Goal: Obtain resource: Download file/media

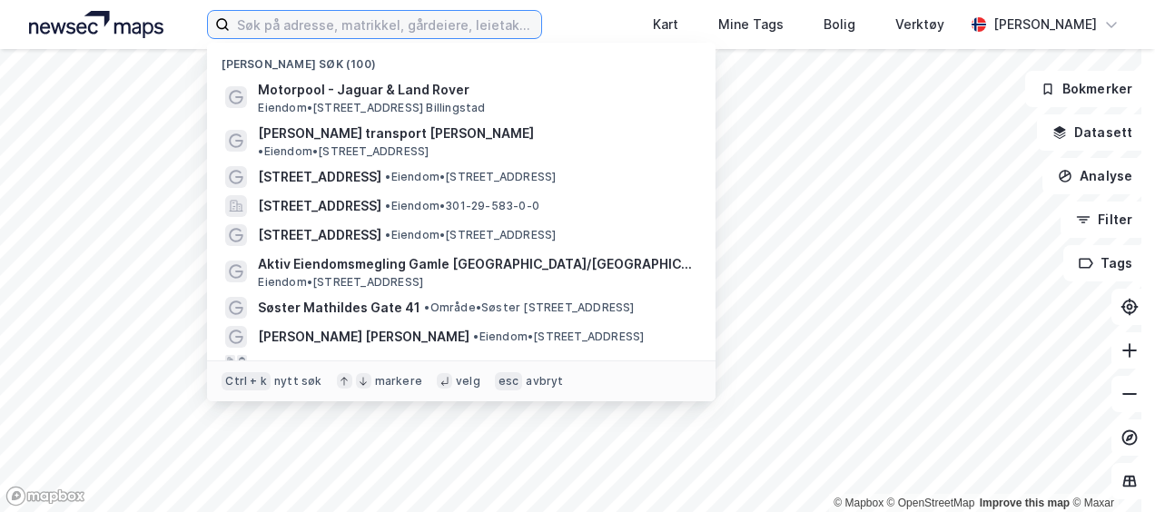
click at [327, 33] on input at bounding box center [385, 24] width 310 height 27
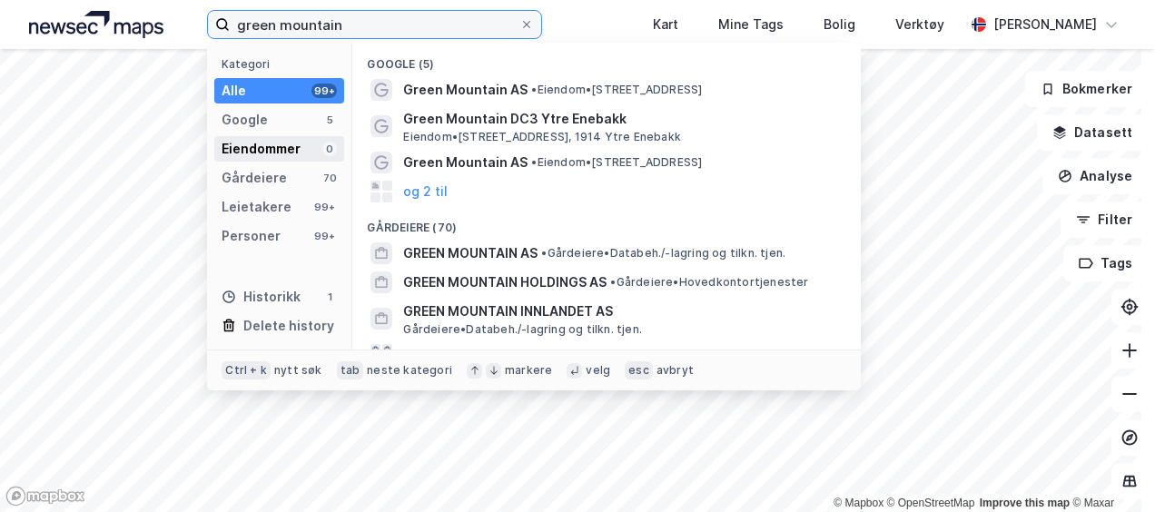
type input "green mountain"
click at [284, 147] on div "Eiendommer" at bounding box center [261, 149] width 79 height 22
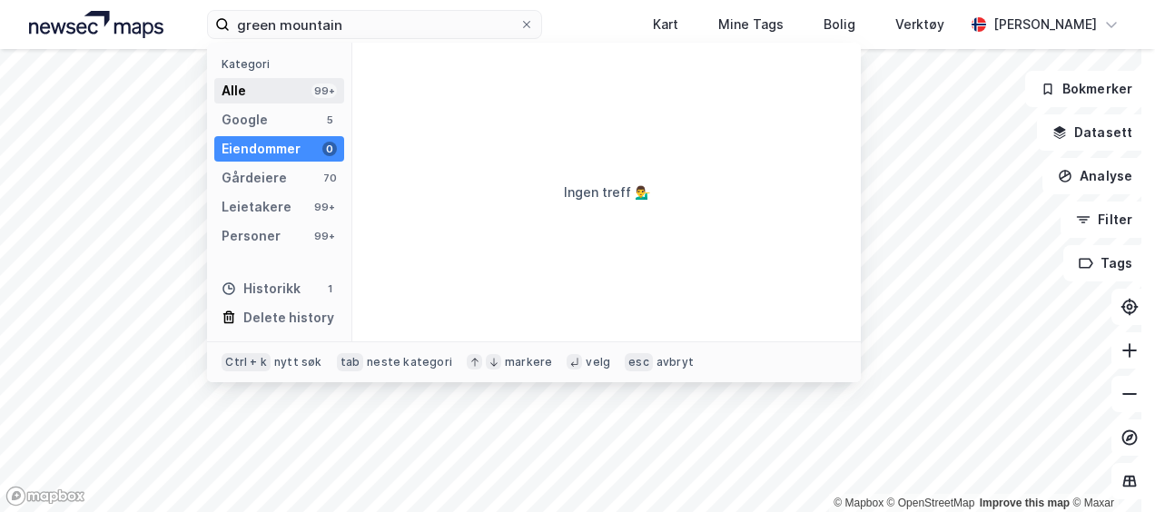
click at [298, 82] on div "Alle 99+" at bounding box center [279, 90] width 130 height 25
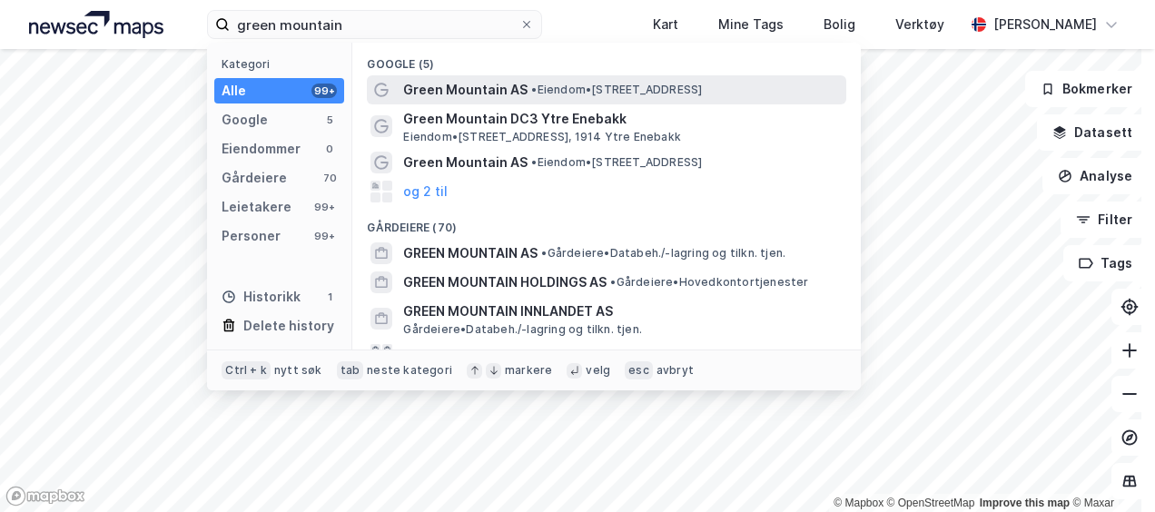
click at [422, 76] on div "Green Mountain AS • Eiendom • [STREET_ADDRESS]" at bounding box center [606, 89] width 479 height 29
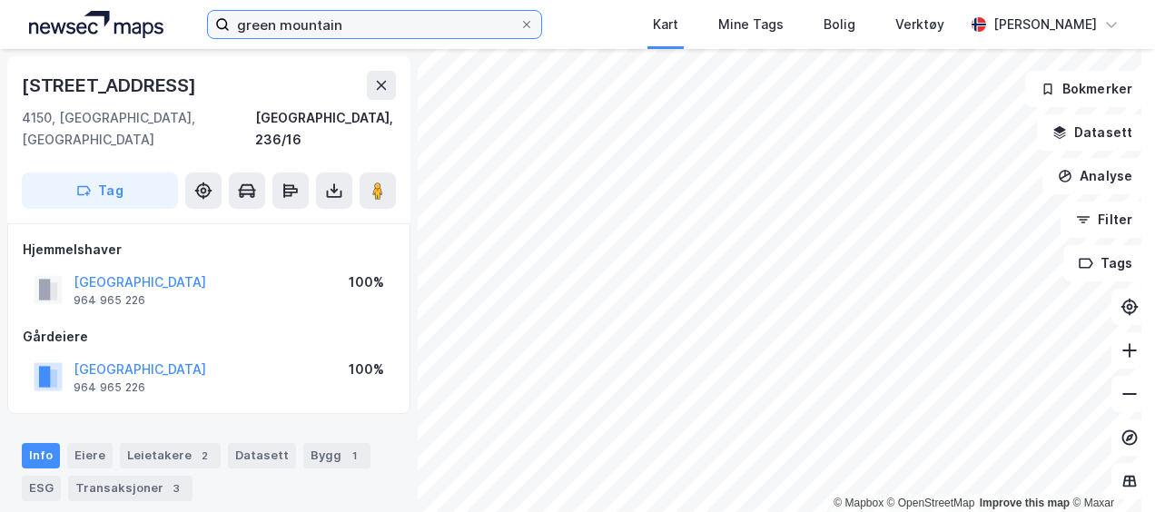
click at [348, 20] on input "green mountain" at bounding box center [374, 24] width 289 height 27
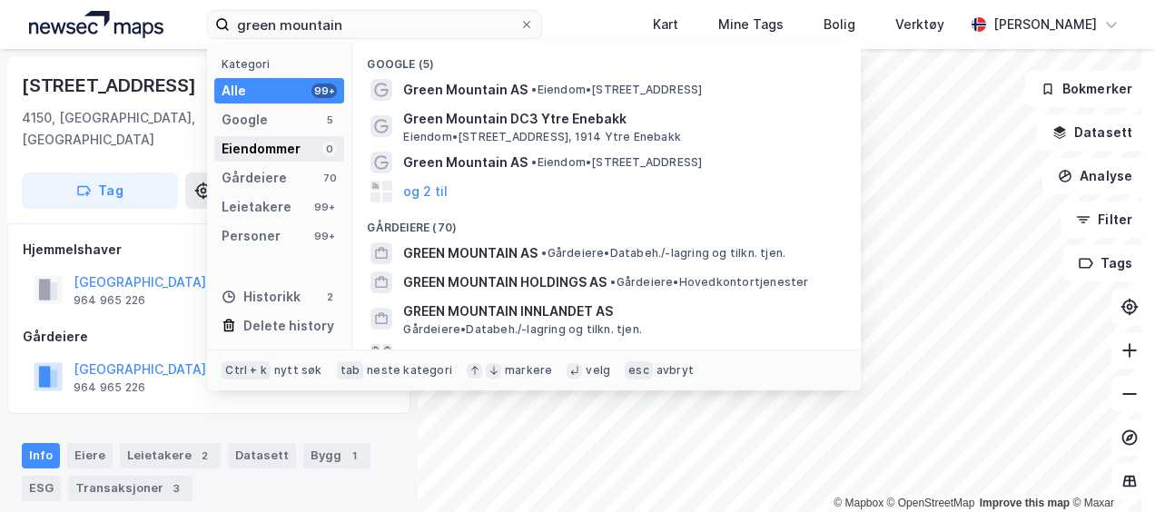
click at [278, 143] on div "Eiendommer" at bounding box center [261, 149] width 79 height 22
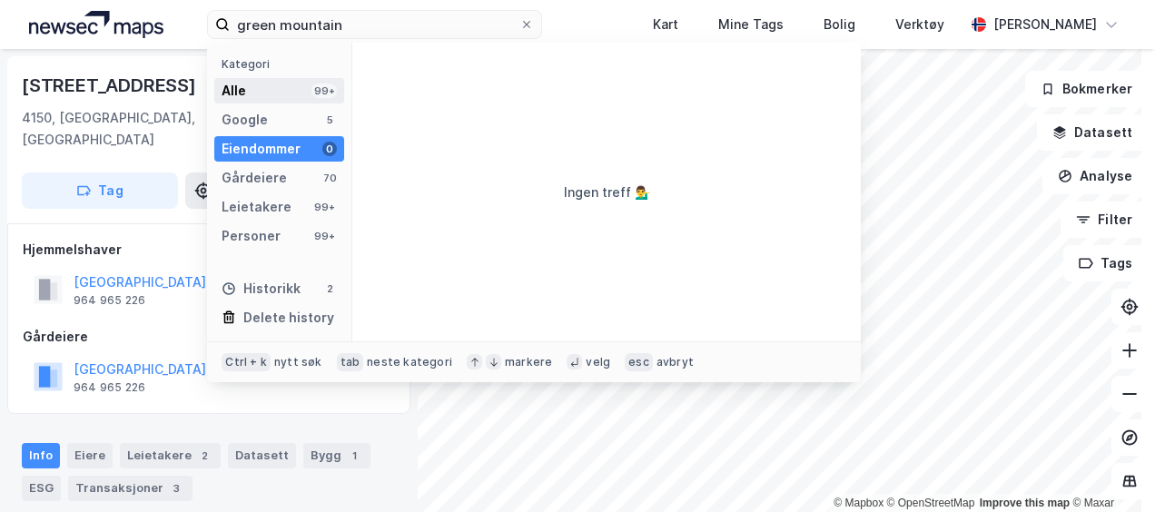
click at [251, 93] on div "Alle 99+" at bounding box center [279, 90] width 130 height 25
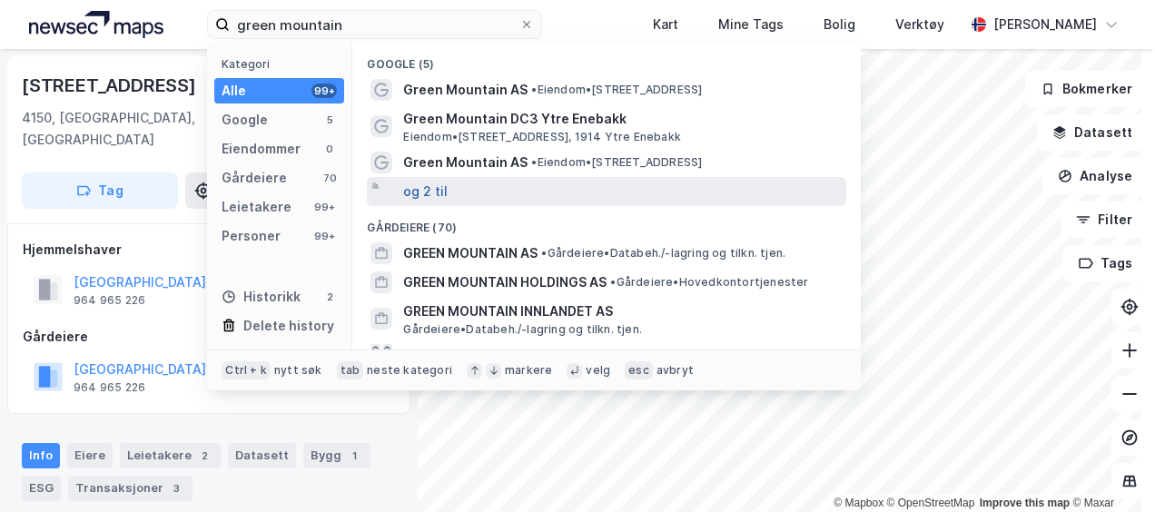
click at [428, 191] on button "og 2 til" at bounding box center [425, 192] width 44 height 22
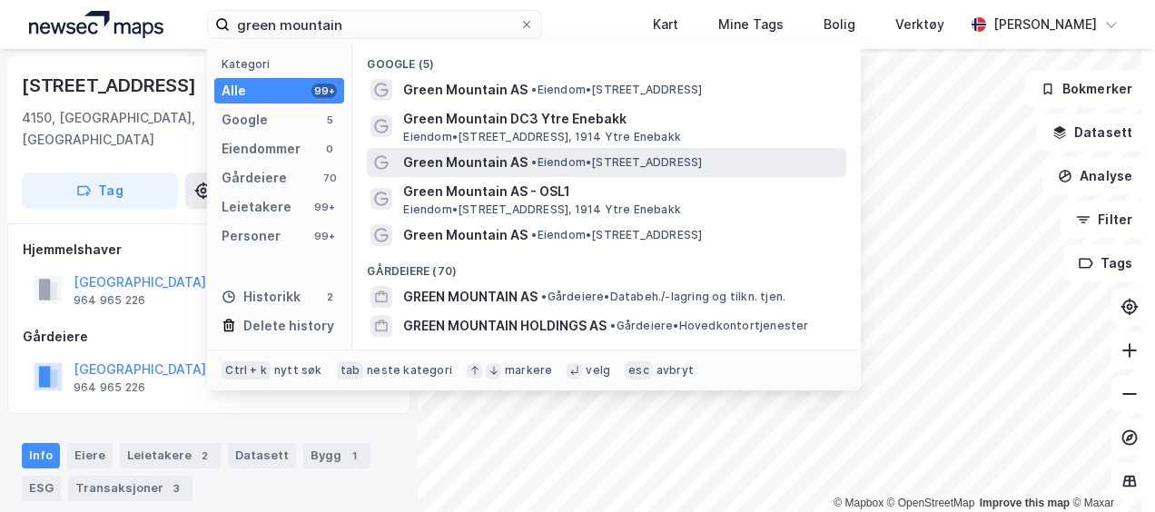
click at [462, 164] on span "Green Mountain AS" at bounding box center [465, 163] width 124 height 22
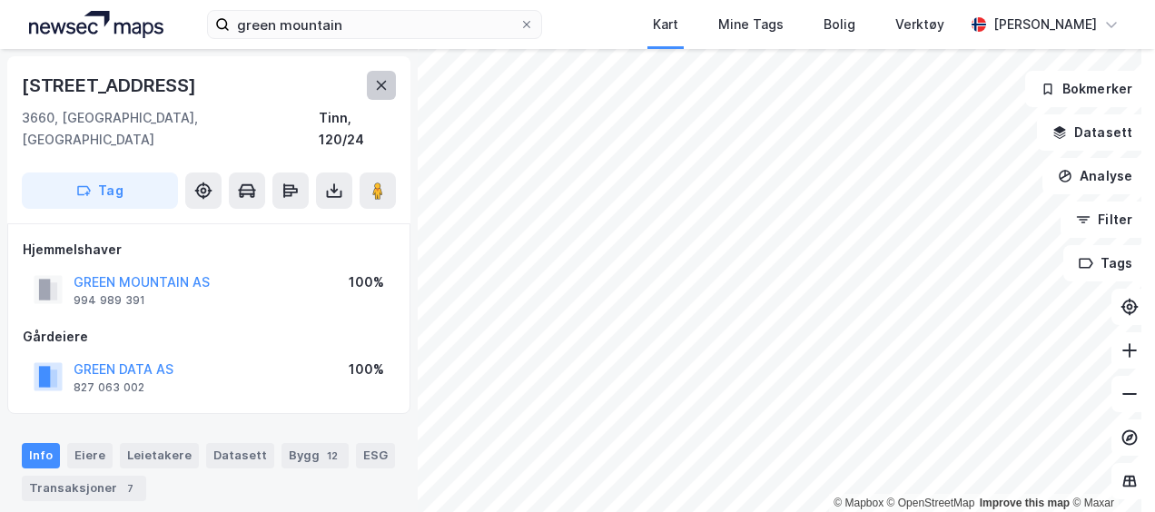
click at [380, 94] on button at bounding box center [381, 85] width 29 height 29
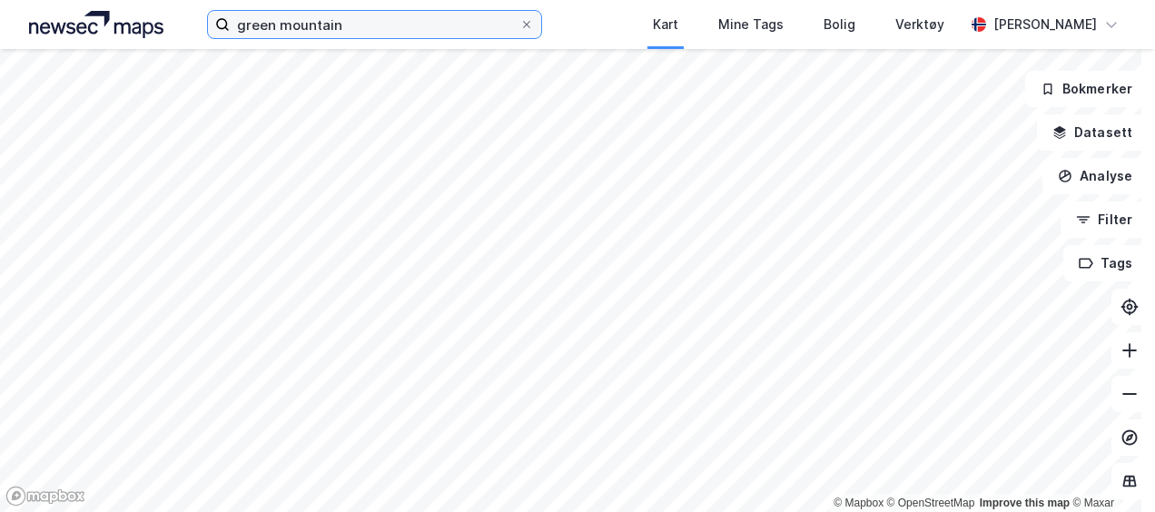
click at [355, 34] on input "green mountain" at bounding box center [374, 24] width 289 height 27
click at [162, 15] on img at bounding box center [96, 24] width 134 height 27
click at [359, 20] on input "green mountain" at bounding box center [374, 24] width 289 height 27
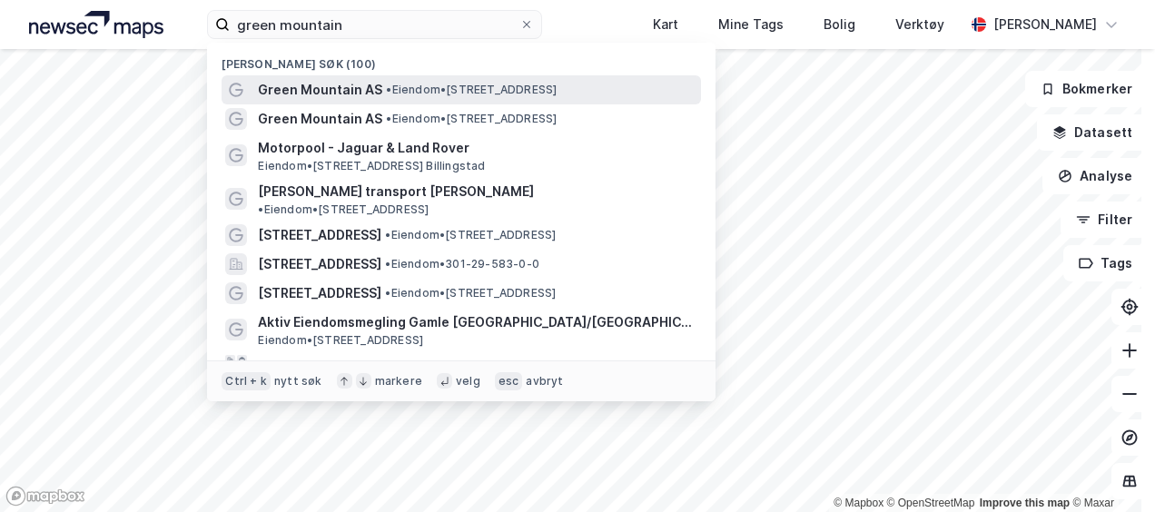
click at [437, 80] on div "Green Mountain AS • Eiendom • [STREET_ADDRESS]" at bounding box center [477, 90] width 439 height 22
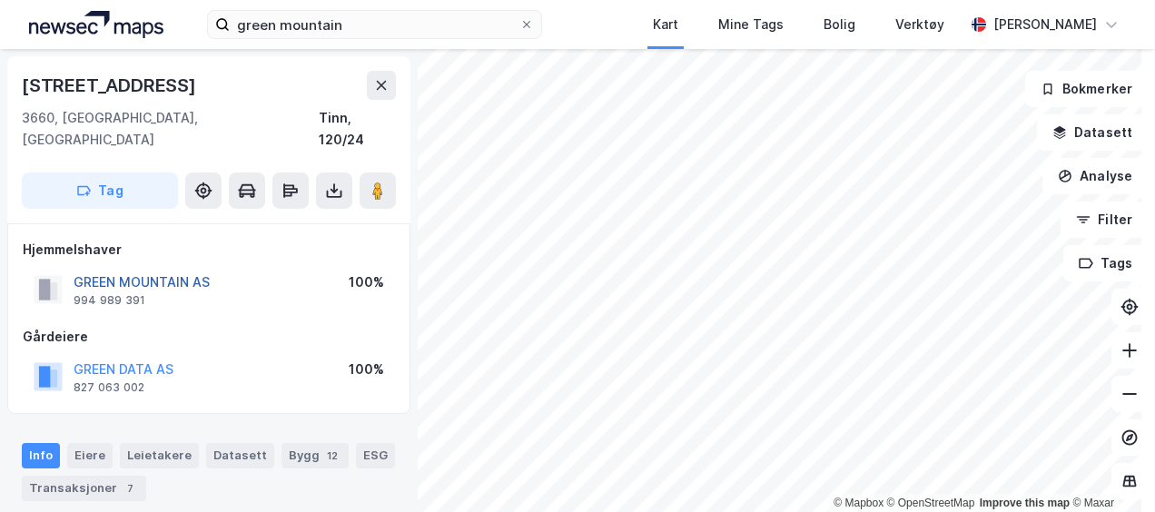
click at [0, 0] on button "GREEN MOUNTAIN AS" at bounding box center [0, 0] width 0 height 0
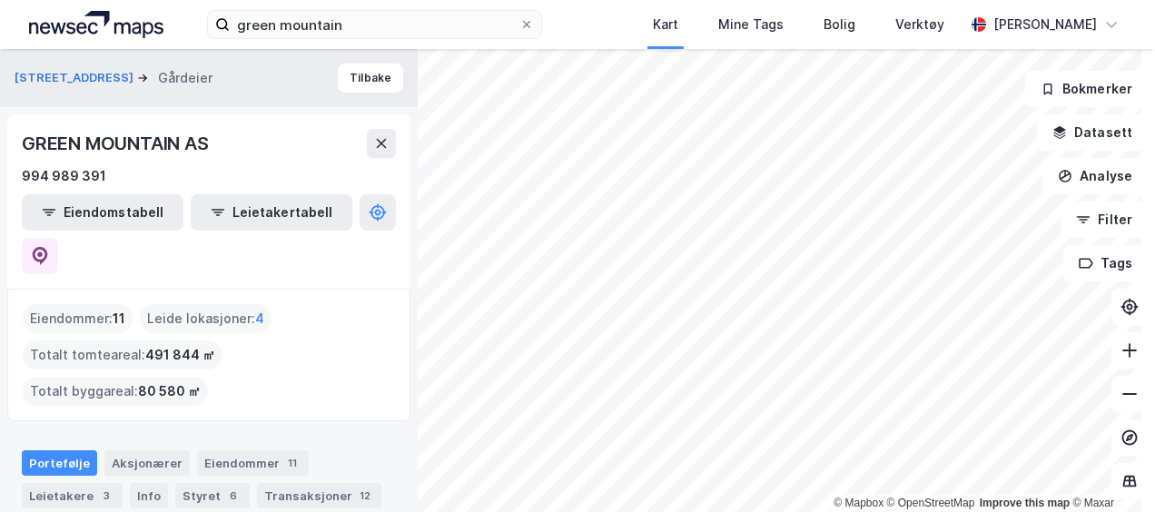
click at [130, 304] on div "Eiendommer : 11" at bounding box center [78, 318] width 110 height 29
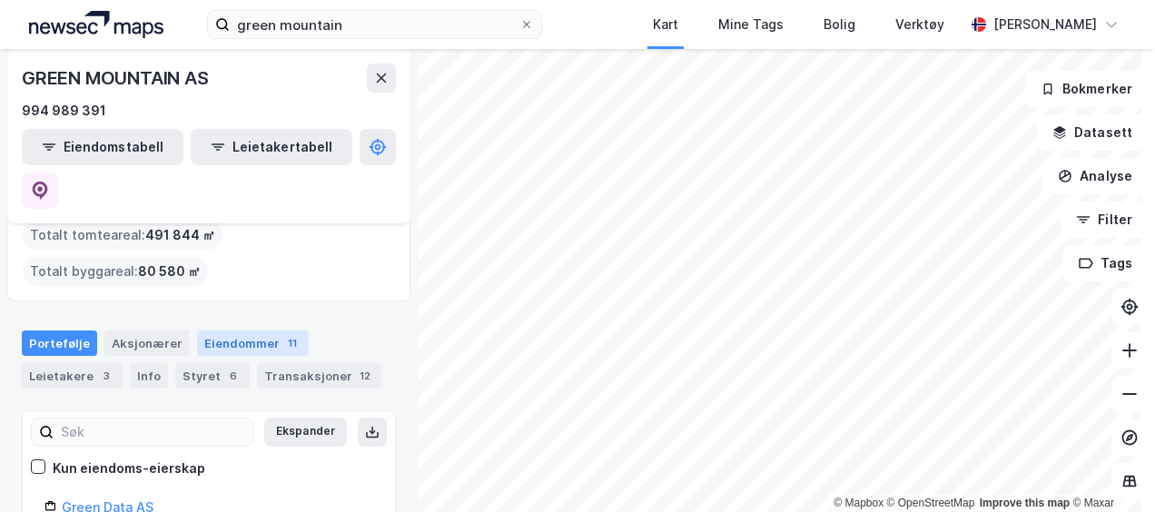
click at [236, 330] on div "Eiendommer 11" at bounding box center [253, 342] width 112 height 25
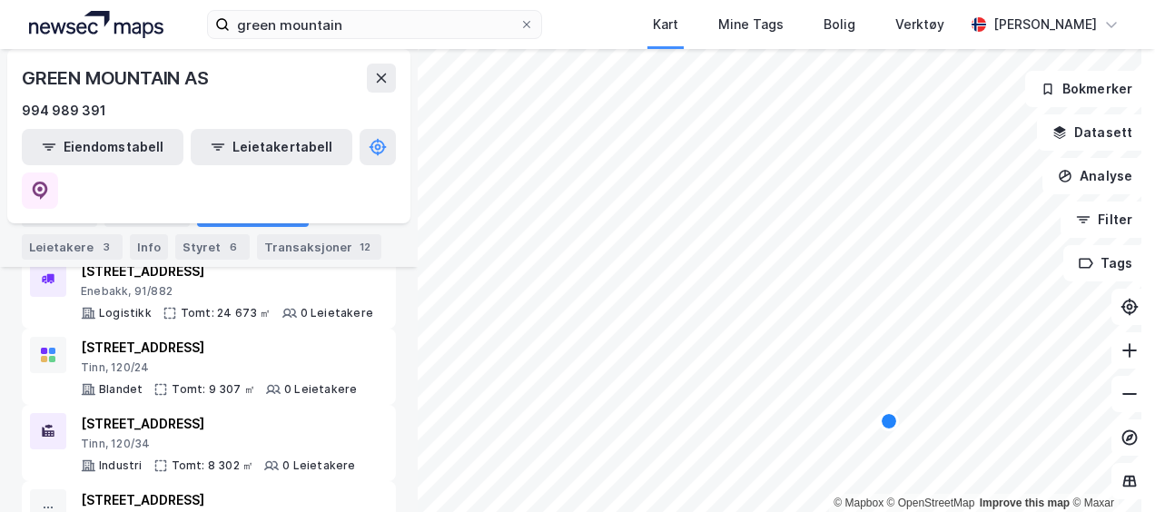
scroll to position [534, 0]
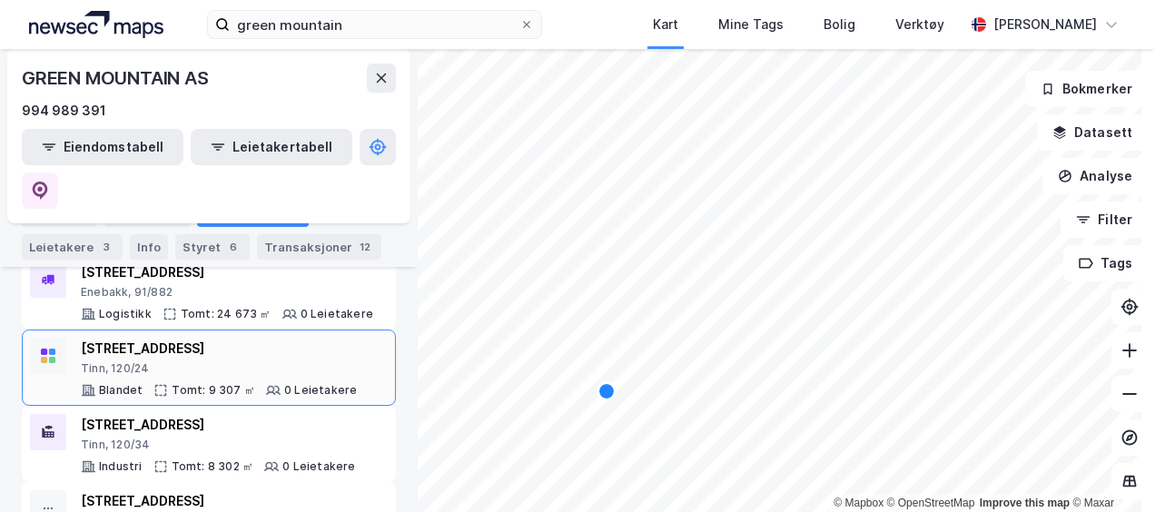
click at [222, 338] on div "[STREET_ADDRESS]" at bounding box center [219, 349] width 276 height 22
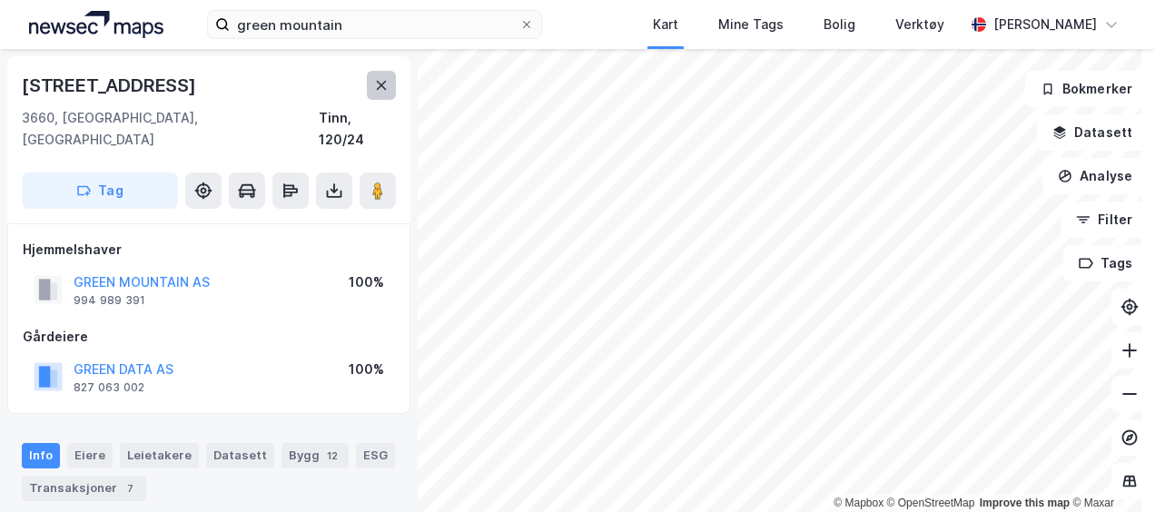
click at [370, 84] on button at bounding box center [381, 85] width 29 height 29
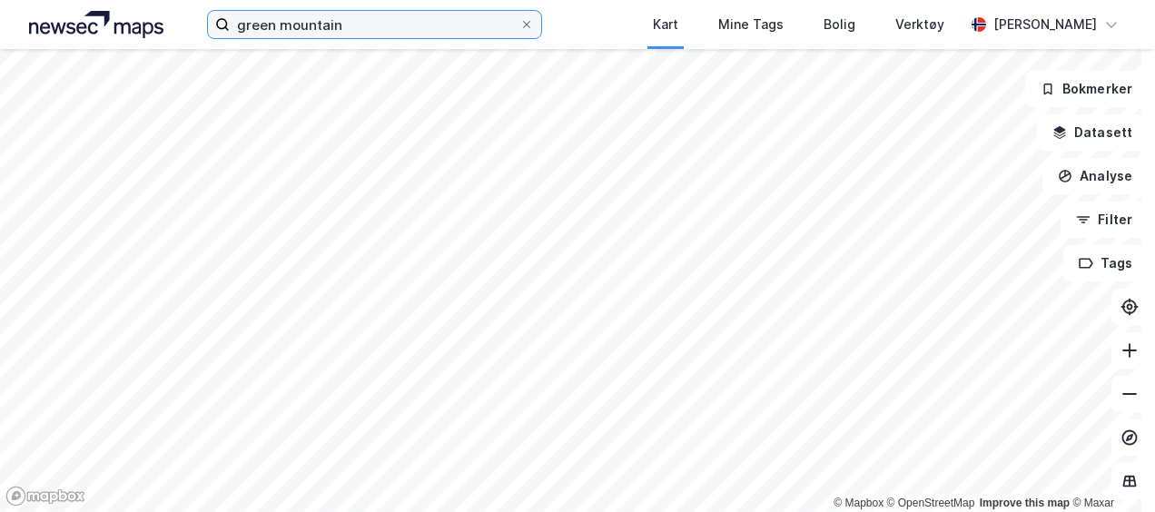
click at [276, 11] on input "green mountain" at bounding box center [374, 24] width 289 height 27
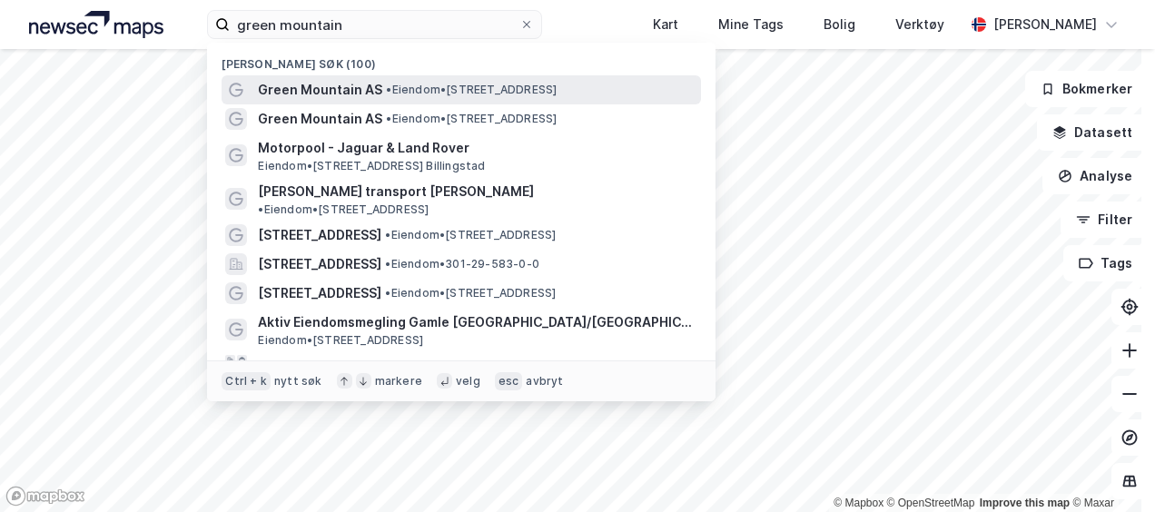
click at [352, 80] on span "Green Mountain AS" at bounding box center [320, 90] width 124 height 22
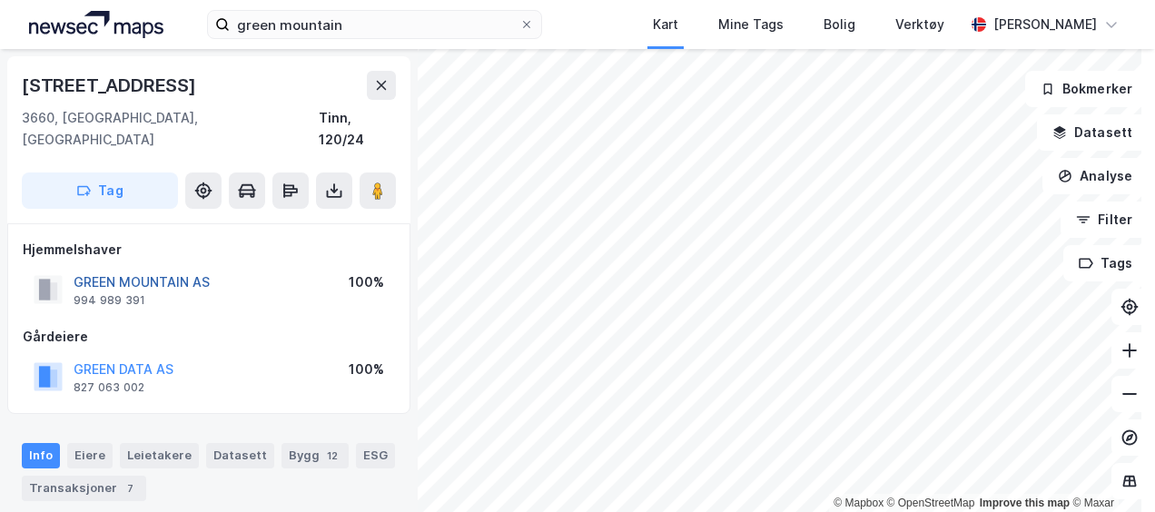
click at [0, 0] on button "GREEN MOUNTAIN AS" at bounding box center [0, 0] width 0 height 0
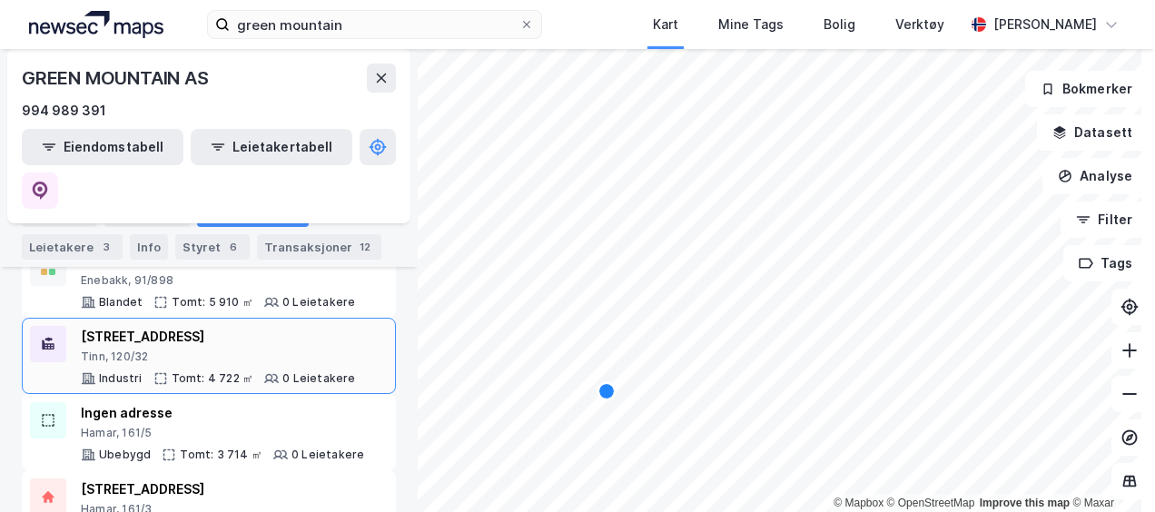
scroll to position [853, 0]
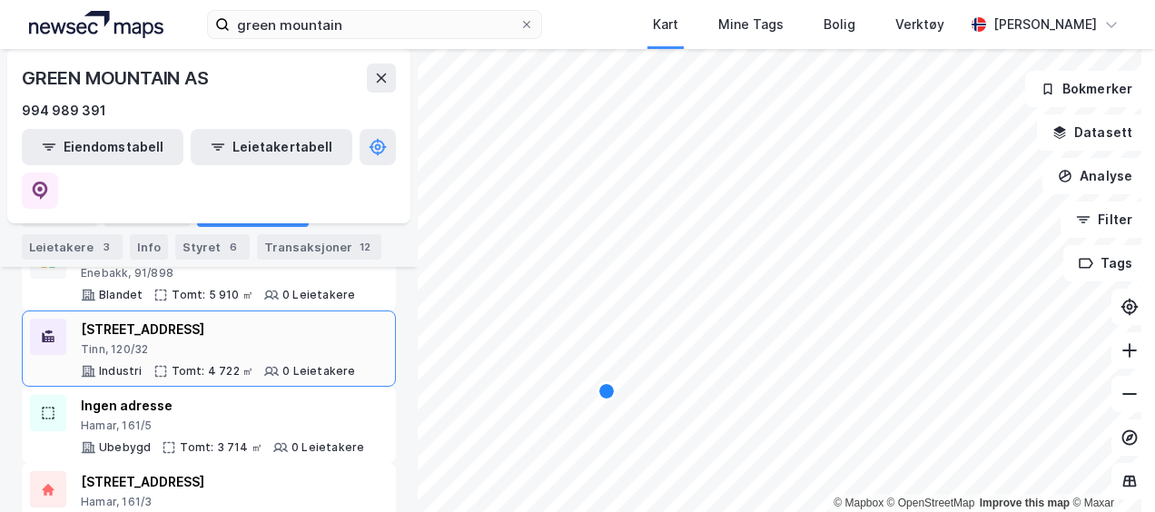
click at [183, 342] on div "Tinn, 120/32" at bounding box center [218, 349] width 275 height 15
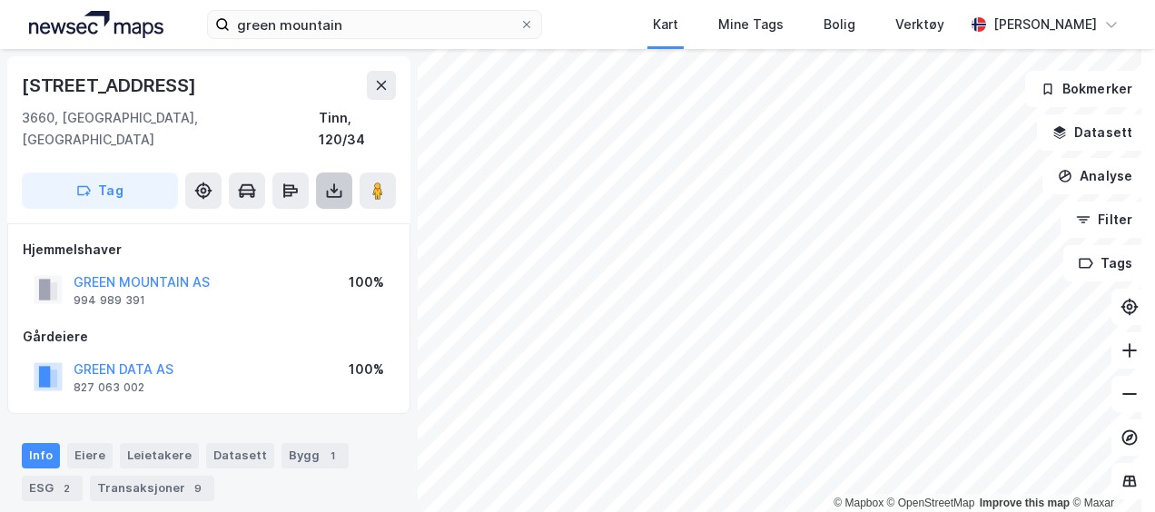
click at [327, 191] on icon at bounding box center [334, 194] width 15 height 7
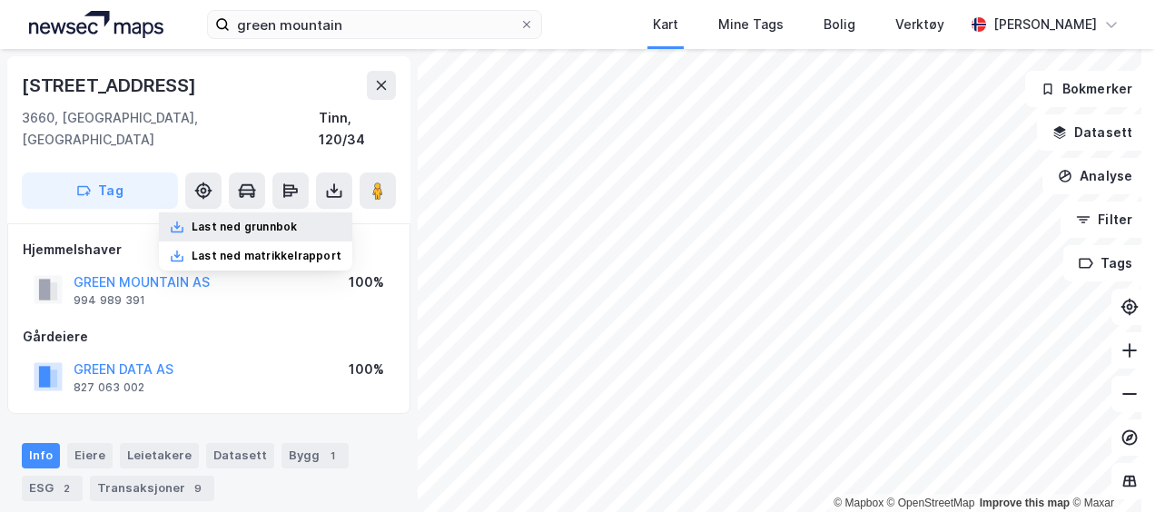
click at [316, 212] on div "Last ned grunnbok" at bounding box center [255, 226] width 193 height 29
